Goal: Task Accomplishment & Management: Use online tool/utility

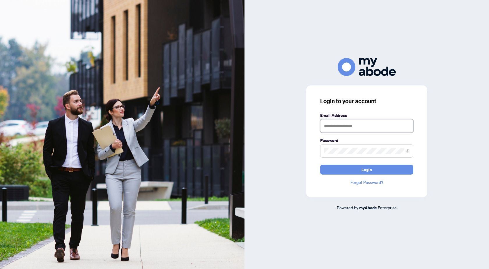
click at [365, 125] on input "text" at bounding box center [366, 125] width 93 height 13
type input "**********"
click at [320, 164] on button "Login" at bounding box center [366, 169] width 93 height 10
click at [352, 166] on button "Login" at bounding box center [366, 169] width 93 height 10
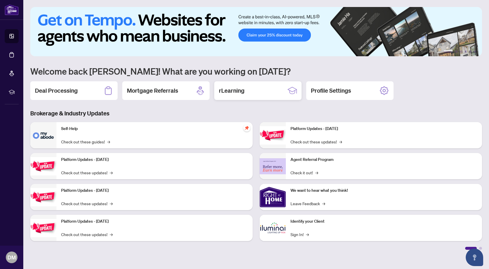
click at [229, 92] on h2 "rLearning" at bounding box center [232, 90] width 26 height 8
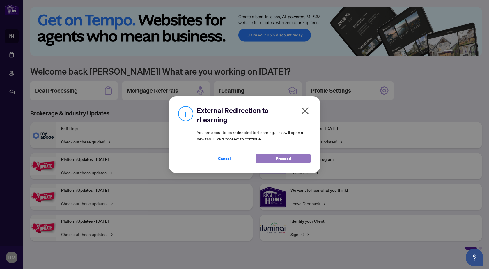
click at [282, 158] on span "Proceed" at bounding box center [283, 158] width 15 height 9
